Goal: Transaction & Acquisition: Book appointment/travel/reservation

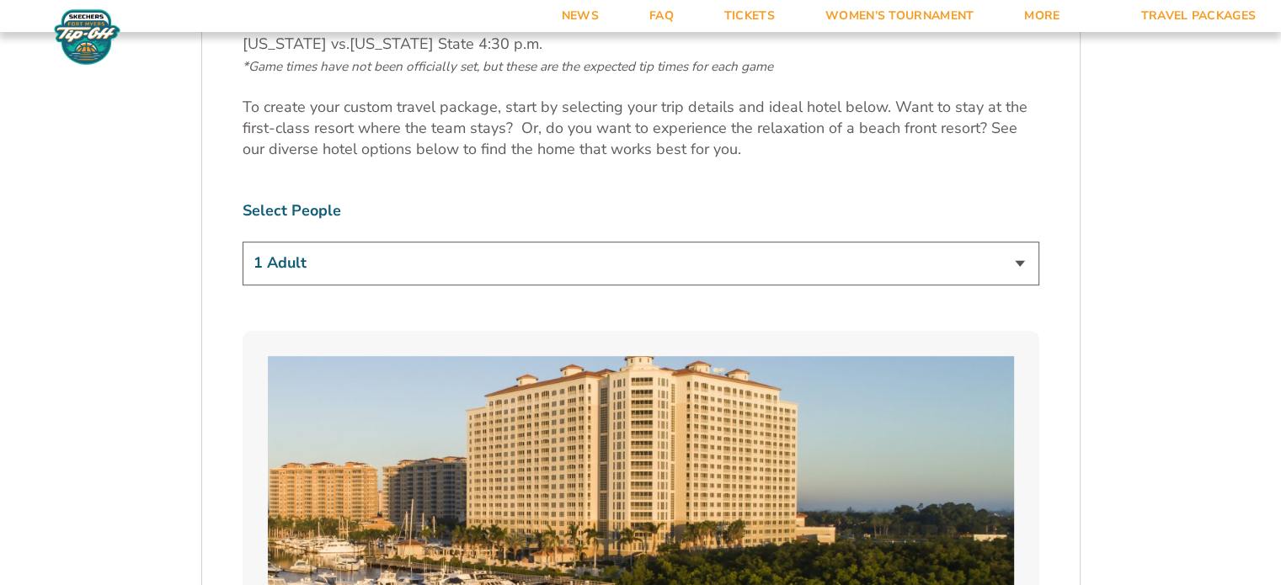
scroll to position [1011, 0]
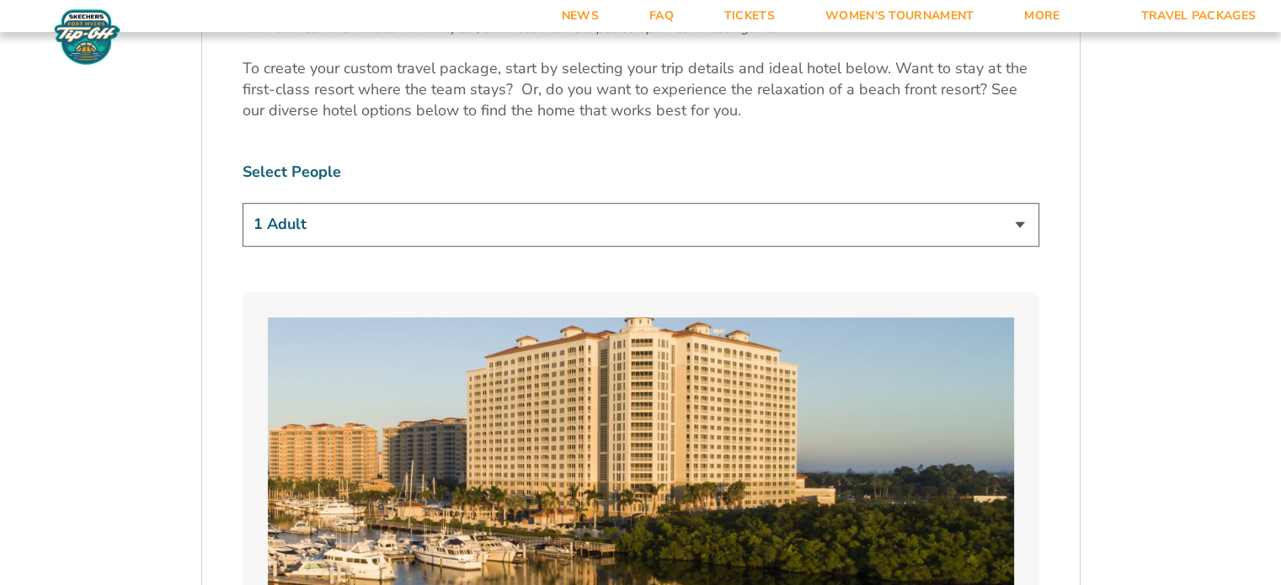
click at [518, 246] on div "1 Adult 2 Adults 3 Adults 4 Adults 2 Adults + 1 Child 2 Adults + 2 Children 2 A…" at bounding box center [641, 227] width 797 height 48
click at [495, 227] on select "1 Adult 2 Adults 3 Adults 4 Adults 2 Adults + 1 Child 2 Adults + 2 Children 2 A…" at bounding box center [641, 224] width 797 height 43
select select "2 Adults"
click at [243, 203] on select "1 Adult 2 Adults 3 Adults 4 Adults 2 Adults + 1 Child 2 Adults + 2 Children 2 A…" at bounding box center [641, 224] width 797 height 43
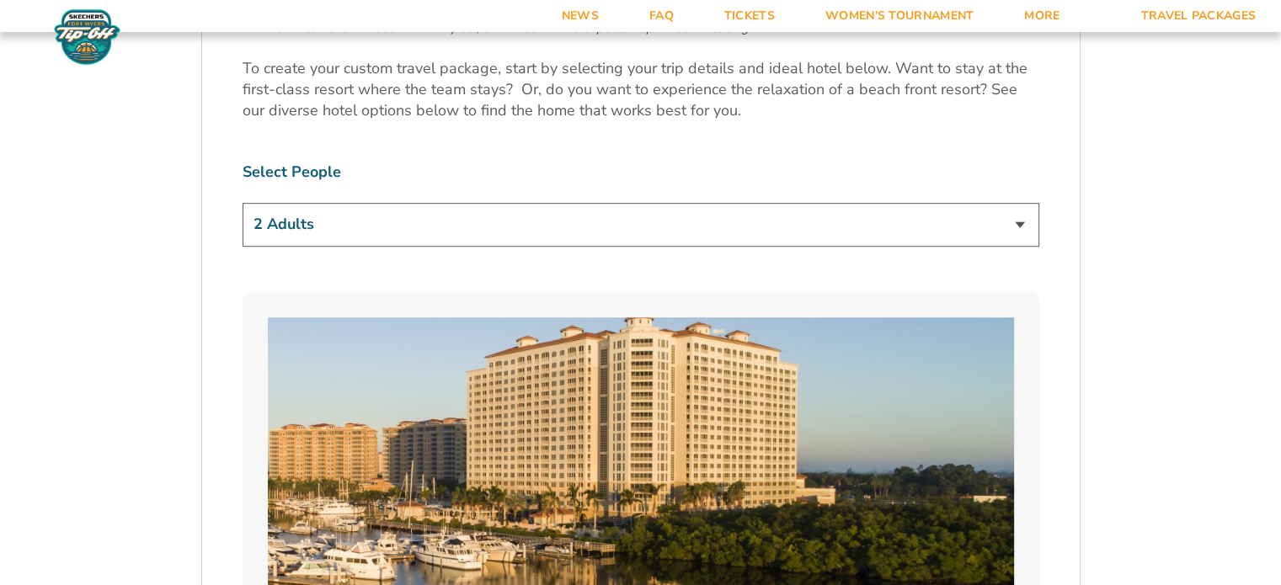
click at [371, 211] on select "1 Adult 2 Adults 3 Adults 4 Adults 2 Adults + 1 Child 2 Adults + 2 Children 2 A…" at bounding box center [641, 224] width 797 height 43
click at [243, 203] on select "1 Adult 2 Adults 3 Adults 4 Adults 2 Adults + 1 Child 2 Adults + 2 Children 2 A…" at bounding box center [641, 224] width 797 height 43
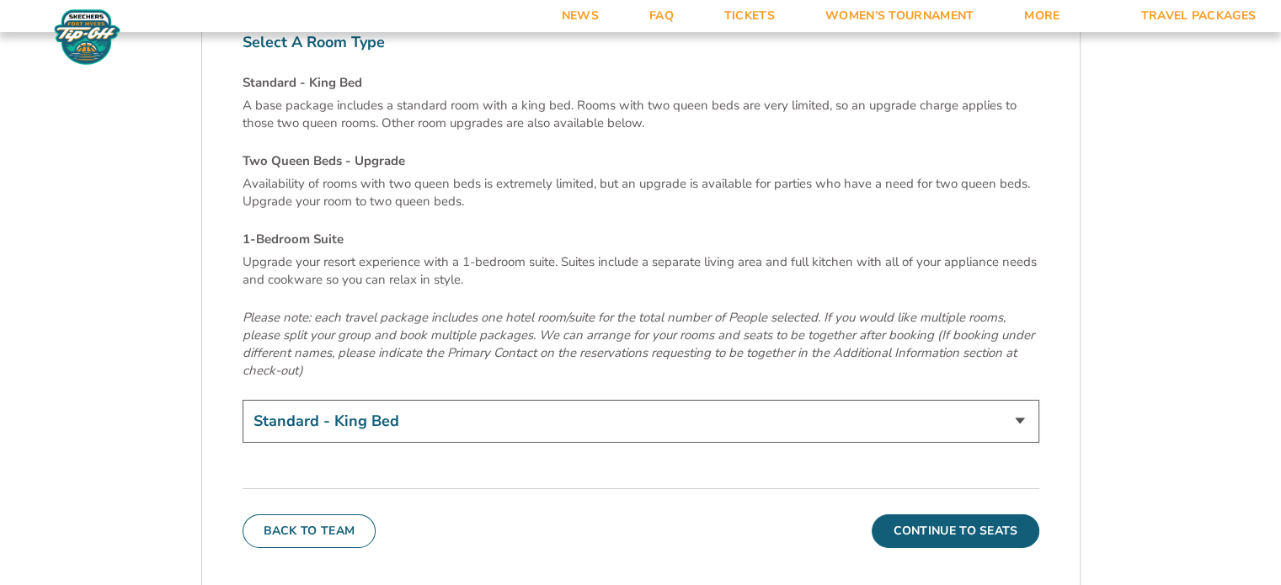
scroll to position [5727, 0]
click at [355, 398] on select "Standard - King Bed Two Queen Beds - Upgrade (+$15 per night) 1-Bedroom Suite (…" at bounding box center [641, 419] width 797 height 43
select select "Two Queen Beds - Upgrade"
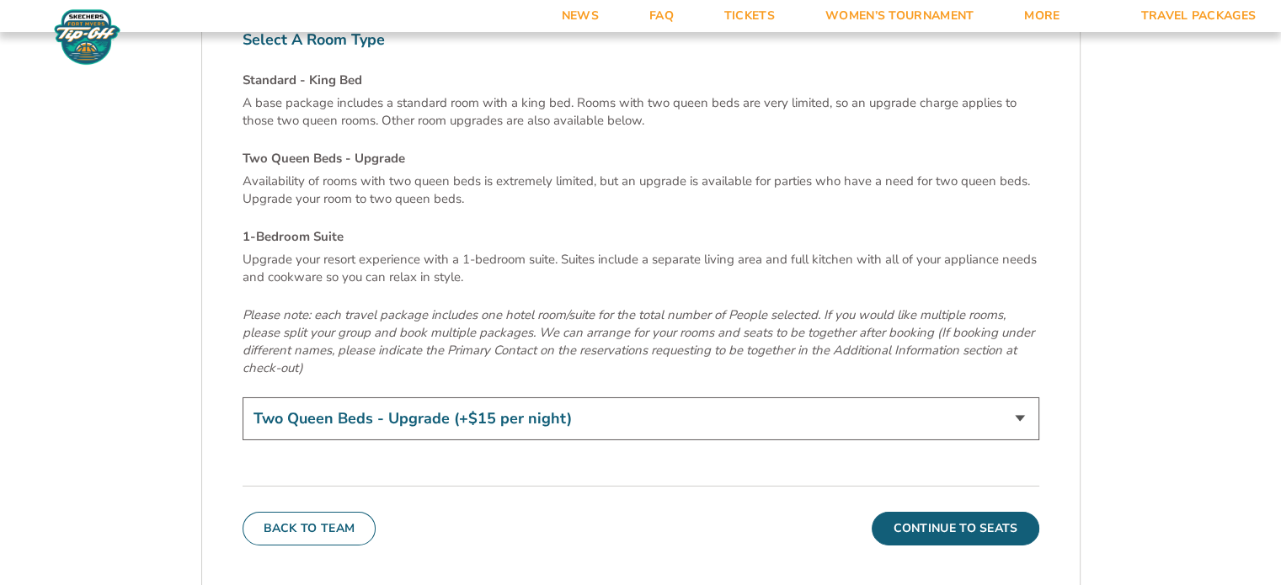
click at [243, 398] on select "Standard - King Bed Two Queen Beds - Upgrade (+$15 per night) 1-Bedroom Suite (…" at bounding box center [641, 419] width 797 height 43
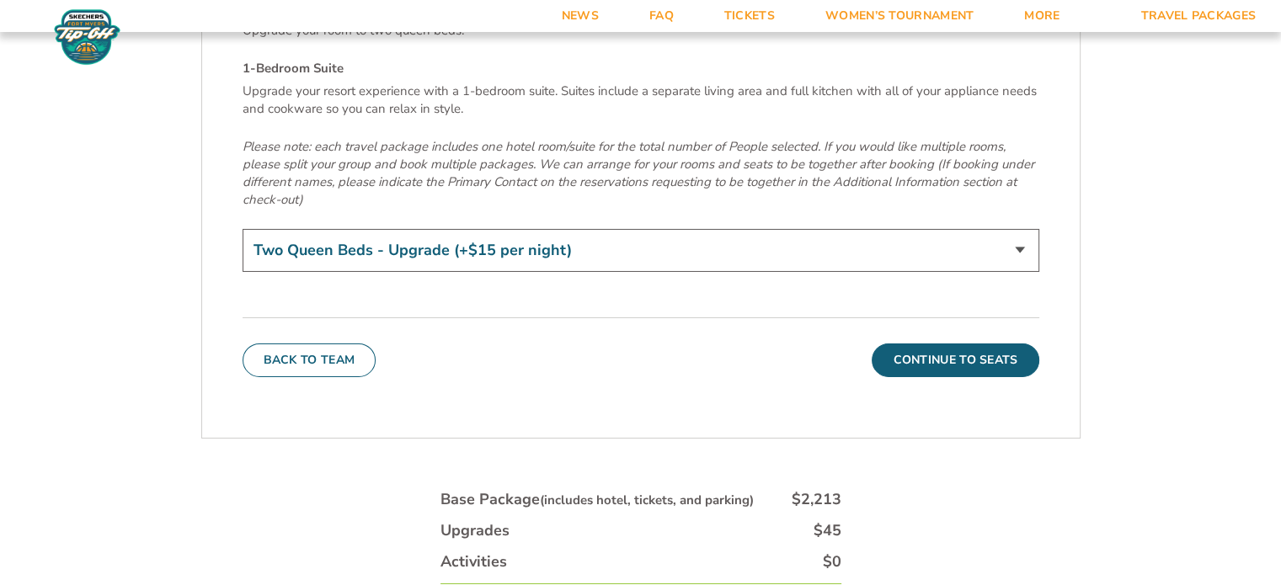
scroll to position [5980, 0]
